Goal: Information Seeking & Learning: Learn about a topic

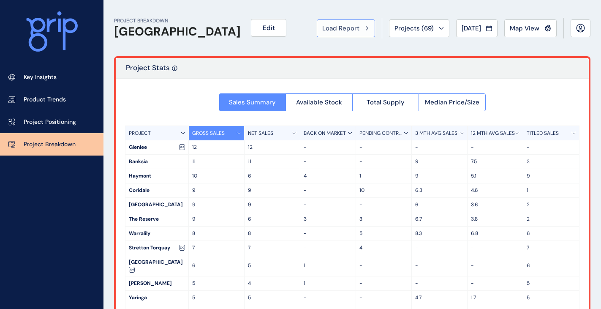
click at [333, 29] on span "Load Report" at bounding box center [340, 28] width 37 height 8
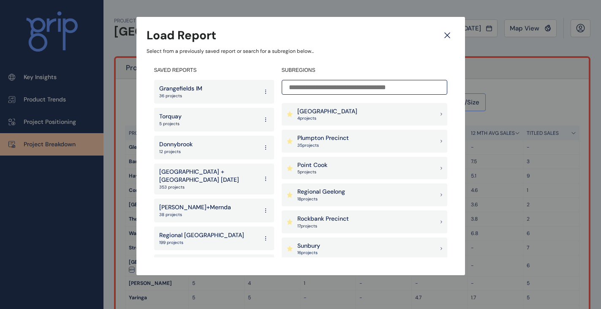
scroll to position [675, 0]
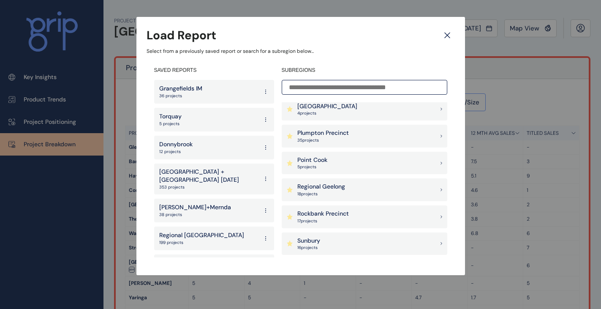
click at [339, 212] on p "Rockbank Precinct" at bounding box center [323, 213] width 52 height 8
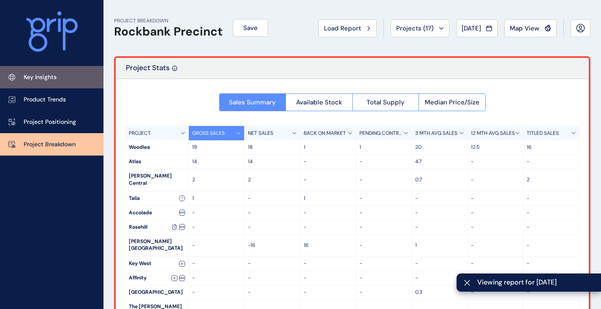
click at [40, 73] on link "Key Insights" at bounding box center [51, 77] width 103 height 22
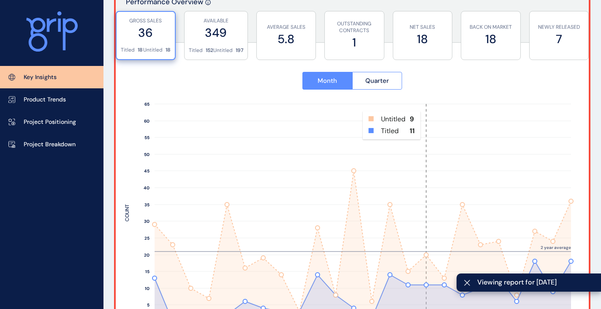
scroll to position [380, 0]
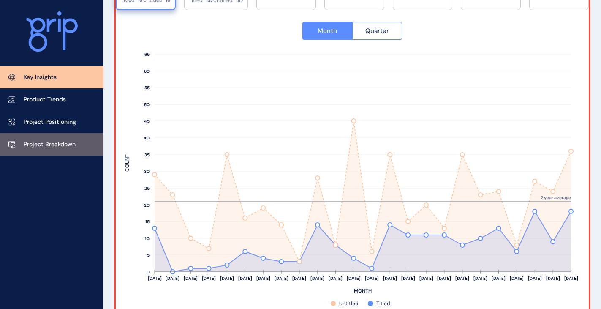
click at [44, 144] on p "Project Breakdown" at bounding box center [50, 144] width 52 height 8
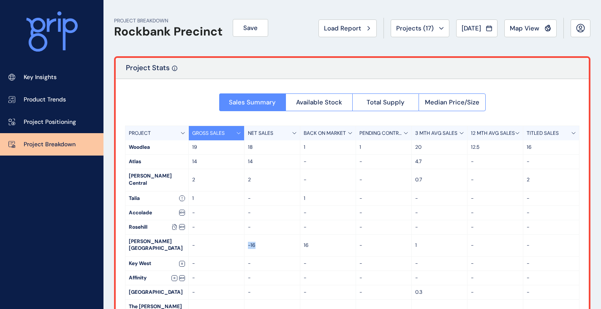
drag, startPoint x: 249, startPoint y: 235, endPoint x: 258, endPoint y: 234, distance: 9.3
click at [258, 241] on p "-16" at bounding box center [272, 244] width 49 height 7
click at [268, 241] on p "-16" at bounding box center [272, 244] width 49 height 7
click at [258, 241] on p "-16" at bounding box center [272, 244] width 49 height 7
click at [365, 100] on button "Total Supply" at bounding box center [385, 102] width 67 height 18
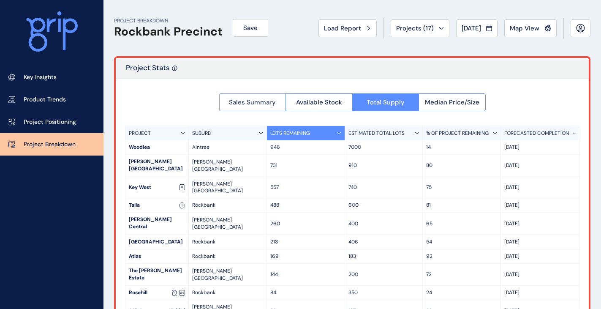
click at [242, 106] on button "Sales Summary" at bounding box center [252, 102] width 67 height 18
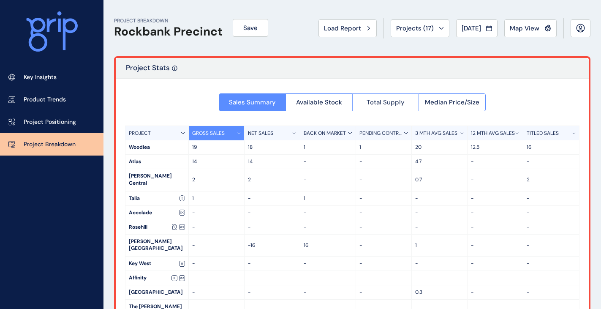
click at [370, 104] on span "Total Supply" at bounding box center [385, 102] width 38 height 8
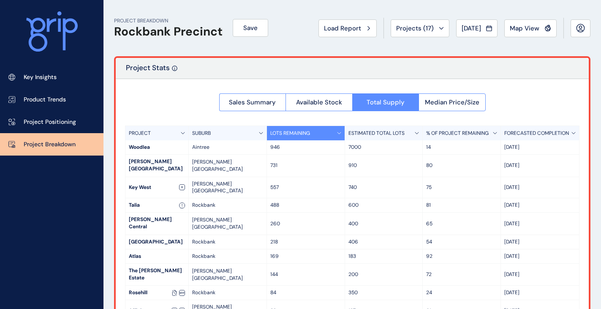
scroll to position [11, 0]
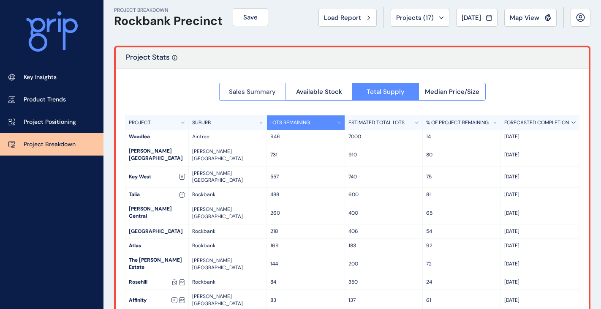
click at [257, 90] on span "Sales Summary" at bounding box center [252, 91] width 47 height 8
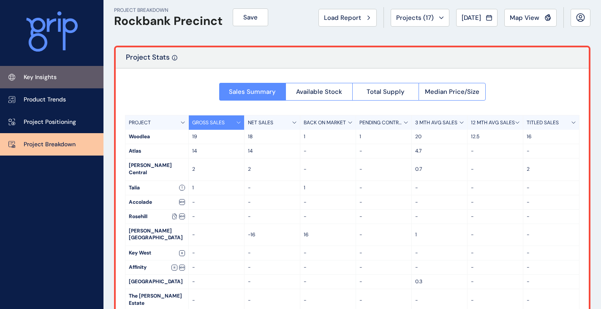
click at [70, 84] on link "Key Insights" at bounding box center [51, 77] width 103 height 22
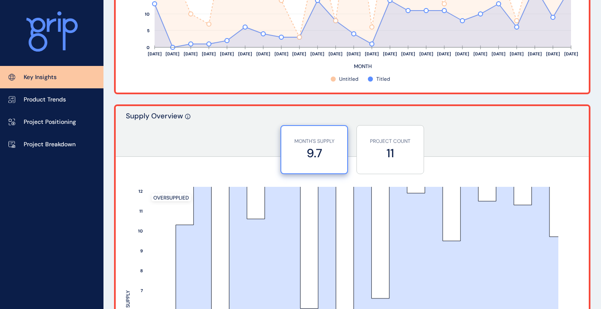
scroll to position [686, 0]
